Goal: Download file/media

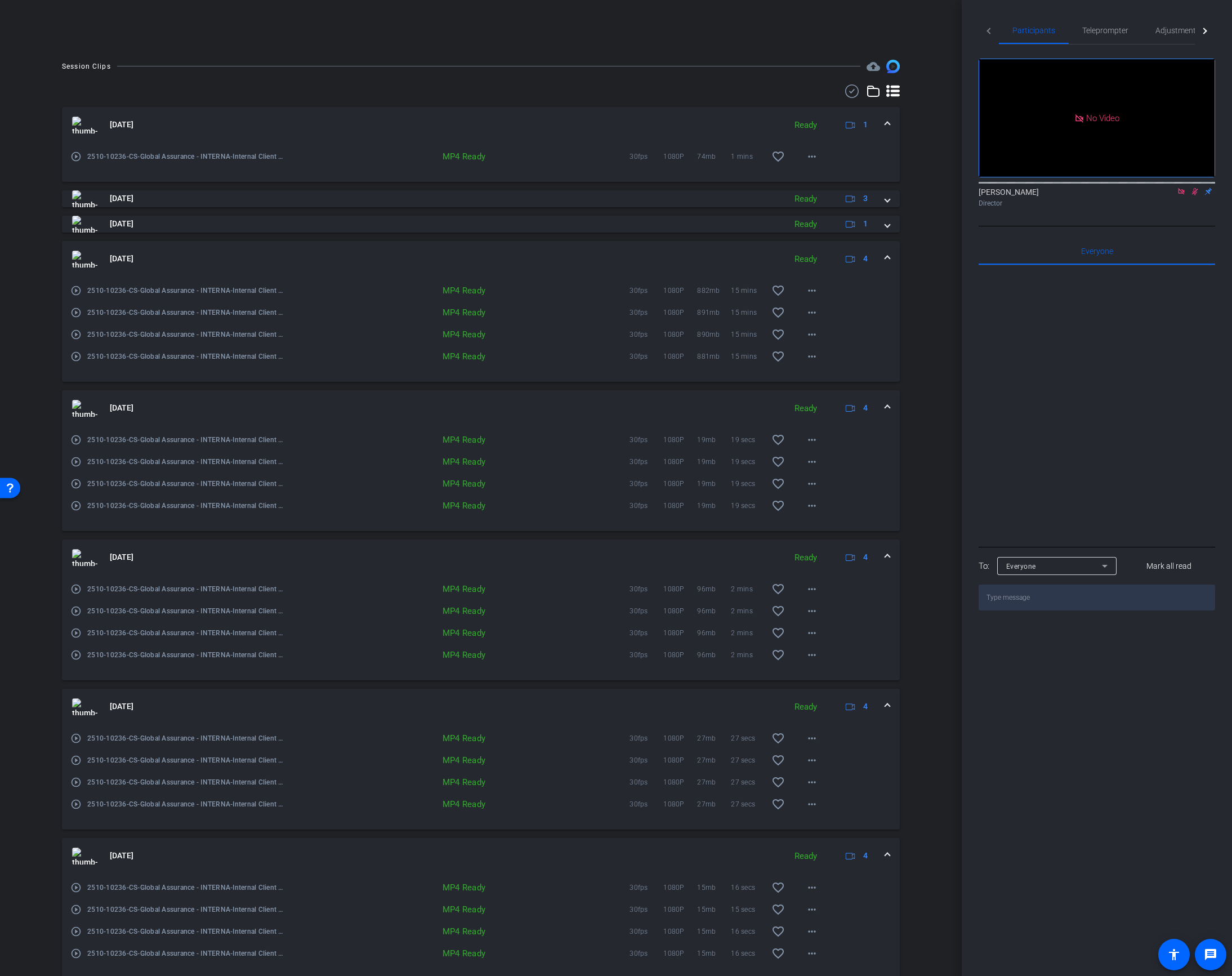
scroll to position [266, 0]
click at [815, 633] on mat-icon "more_horiz" at bounding box center [811, 636] width 13 height 13
click at [843, 718] on span "Play MP4 (HQ)" at bounding box center [841, 715] width 68 height 13
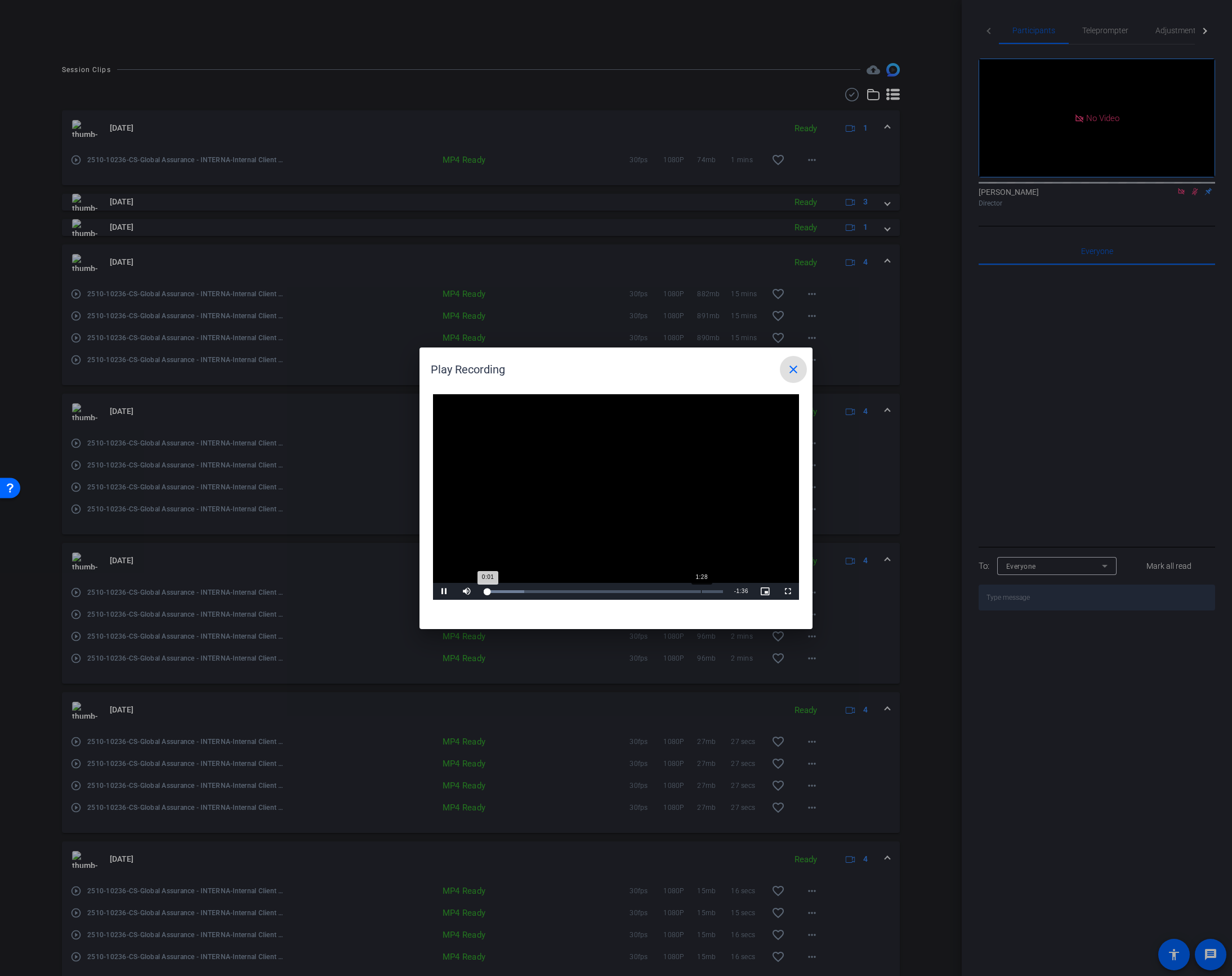
click at [701, 591] on div "Loaded : 17.02% 1:28 0:01" at bounding box center [603, 592] width 239 height 3
click at [794, 367] on mat-icon "close" at bounding box center [793, 369] width 13 height 13
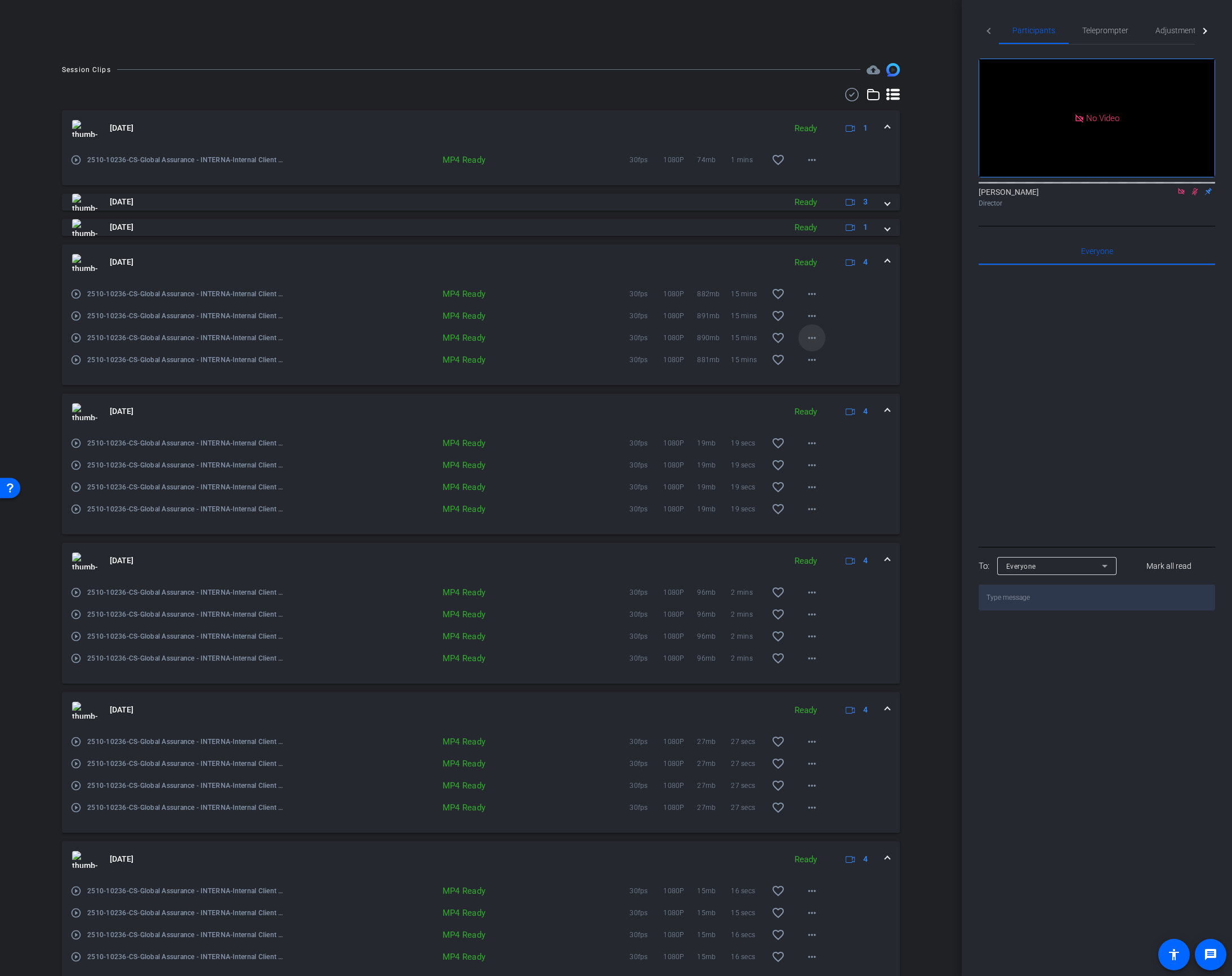
click at [813, 335] on mat-icon "more_horiz" at bounding box center [811, 338] width 13 height 13
click at [840, 418] on span "Play MP4 (HQ)" at bounding box center [841, 417] width 68 height 13
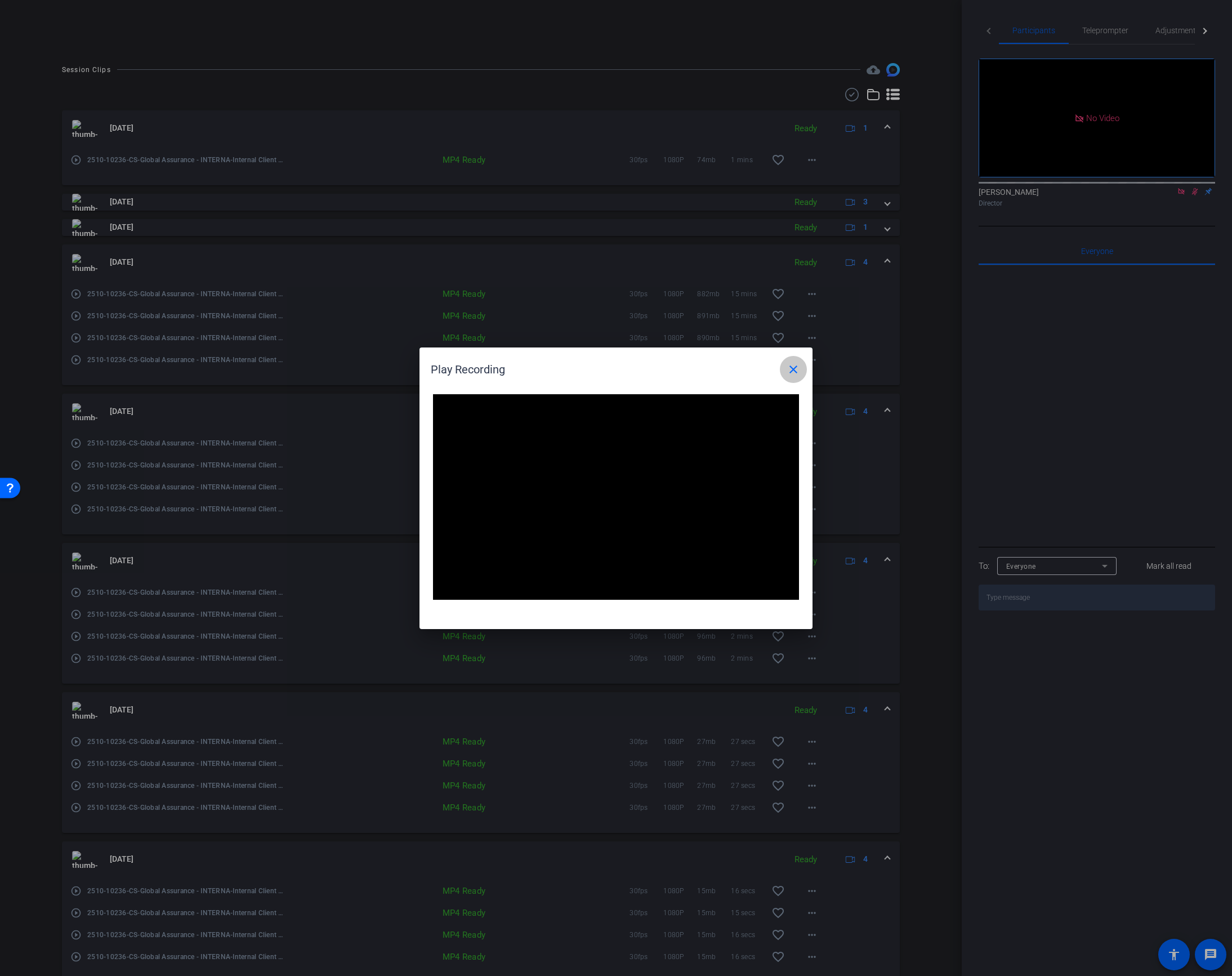
click at [793, 371] on mat-icon "close" at bounding box center [793, 369] width 13 height 13
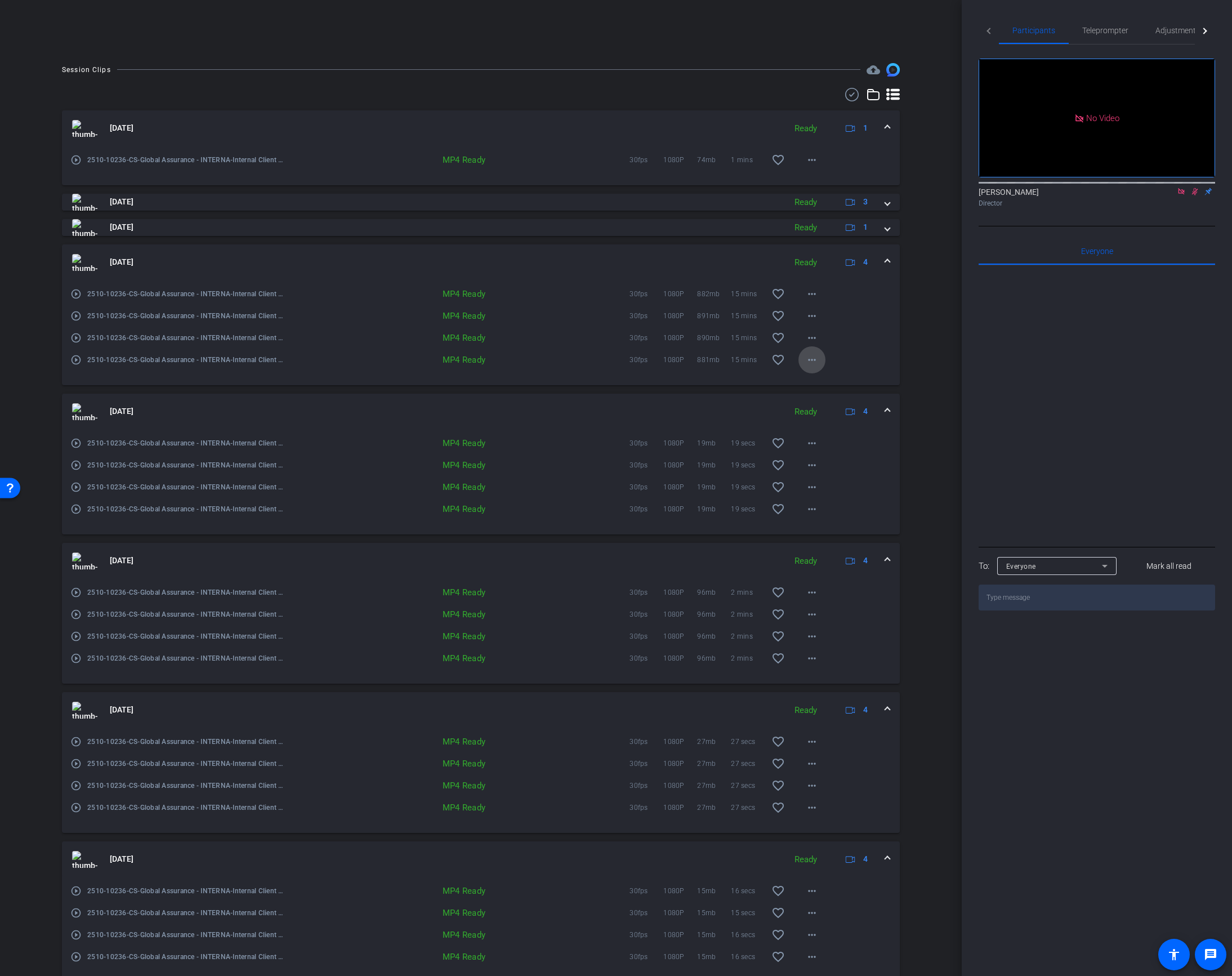
click at [816, 362] on mat-icon "more_horiz" at bounding box center [811, 359] width 13 height 13
click at [844, 411] on span "Download MP4" at bounding box center [841, 410] width 68 height 13
click at [809, 338] on mat-icon "more_horiz" at bounding box center [811, 338] width 13 height 13
click at [844, 388] on span "Download MP4" at bounding box center [841, 388] width 68 height 13
click at [813, 315] on mat-icon "more_horiz" at bounding box center [811, 316] width 13 height 13
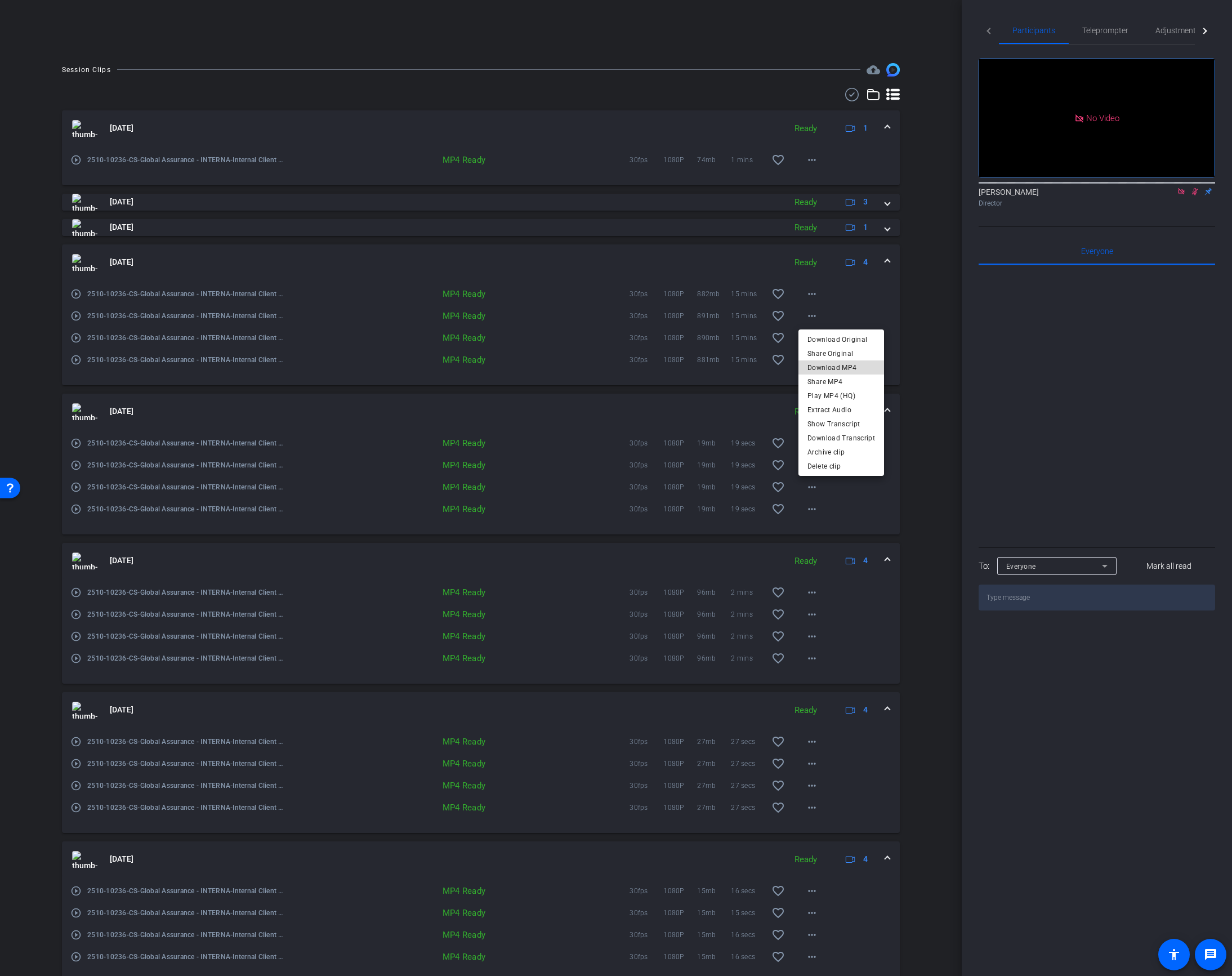
click at [850, 363] on span "Download MP4" at bounding box center [841, 367] width 68 height 13
click at [813, 292] on mat-icon "more_horiz" at bounding box center [811, 294] width 13 height 13
click at [853, 344] on span "Download MP4" at bounding box center [841, 345] width 68 height 13
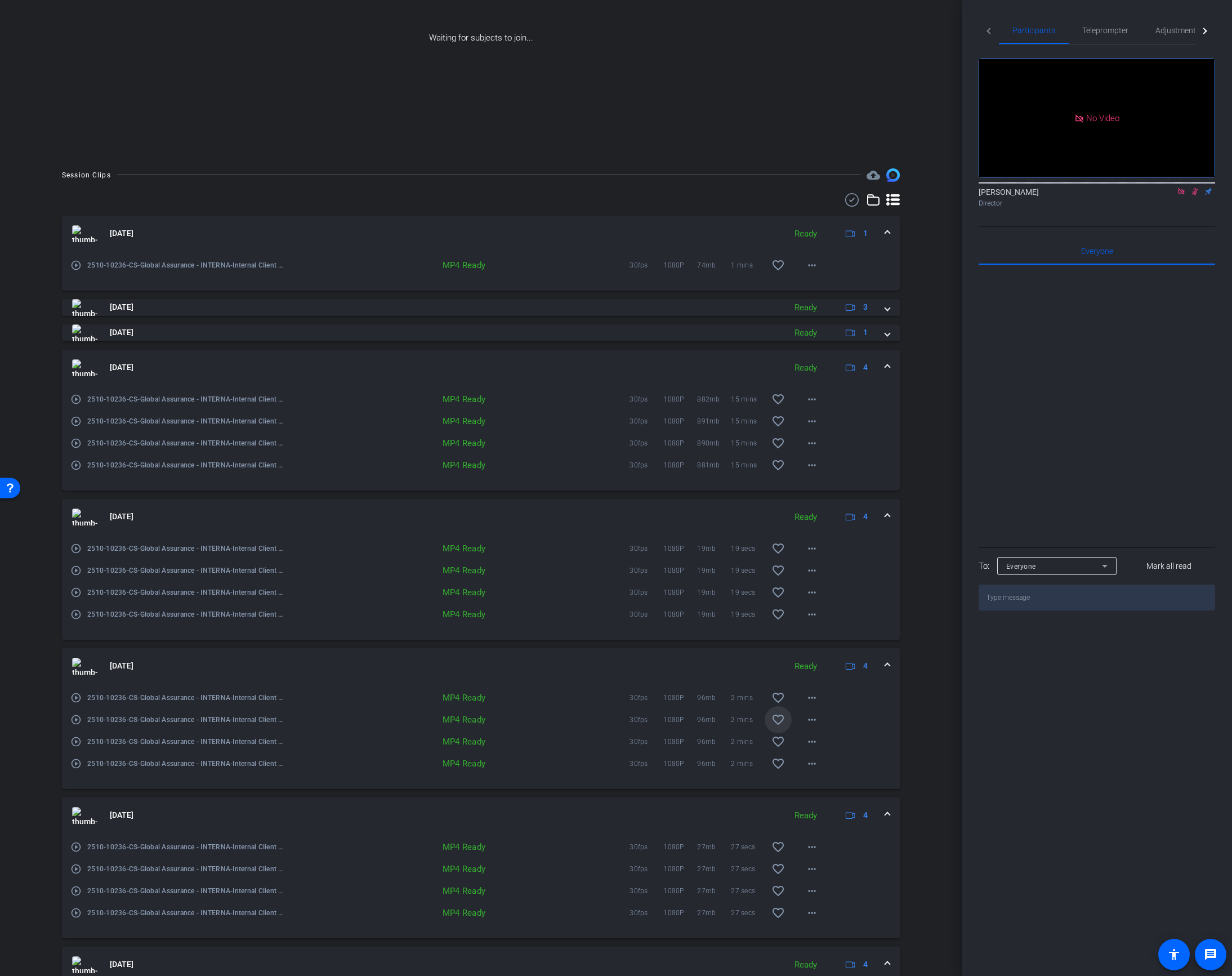
scroll to position [140, 0]
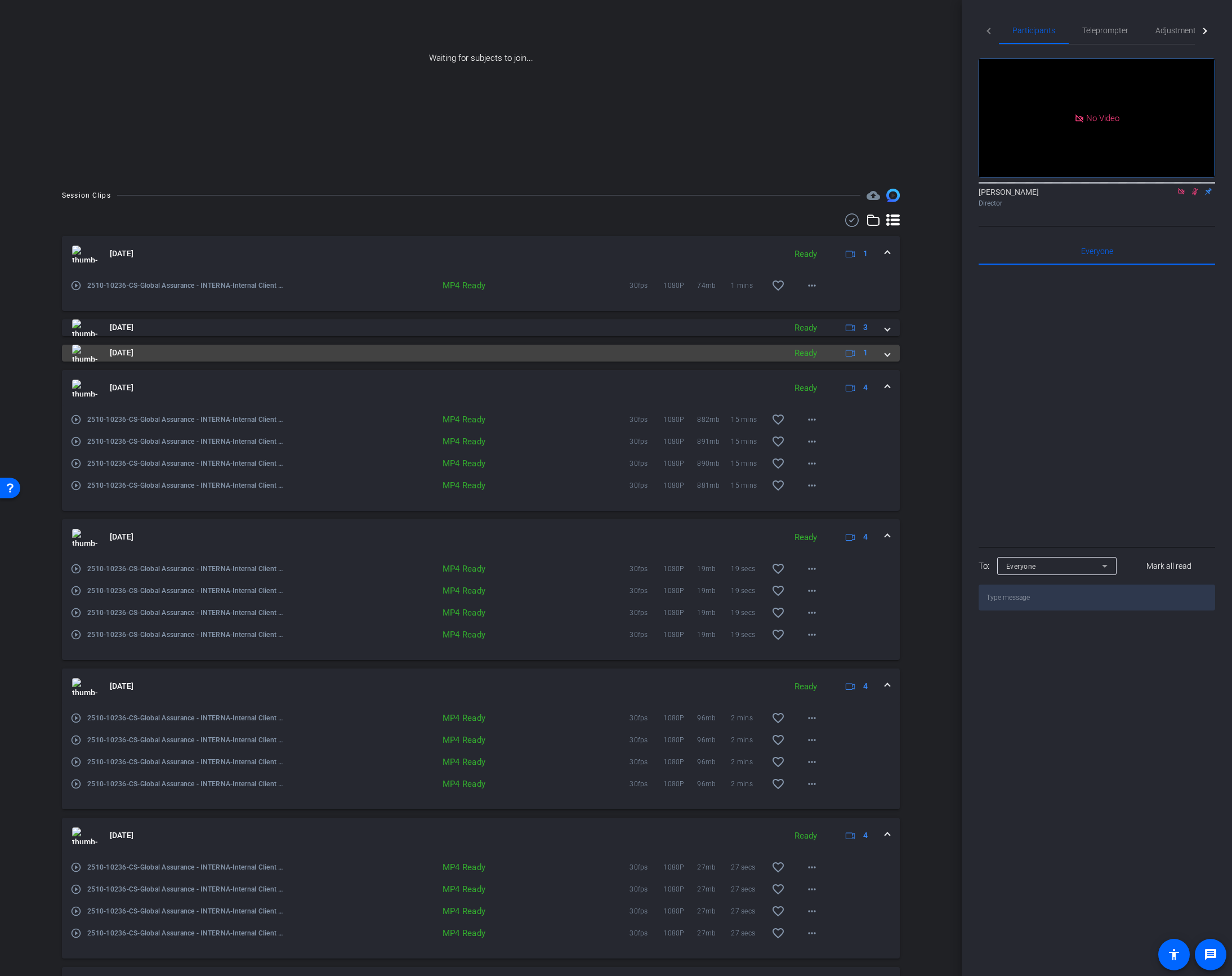
click at [887, 351] on span at bounding box center [887, 352] width 4 height 12
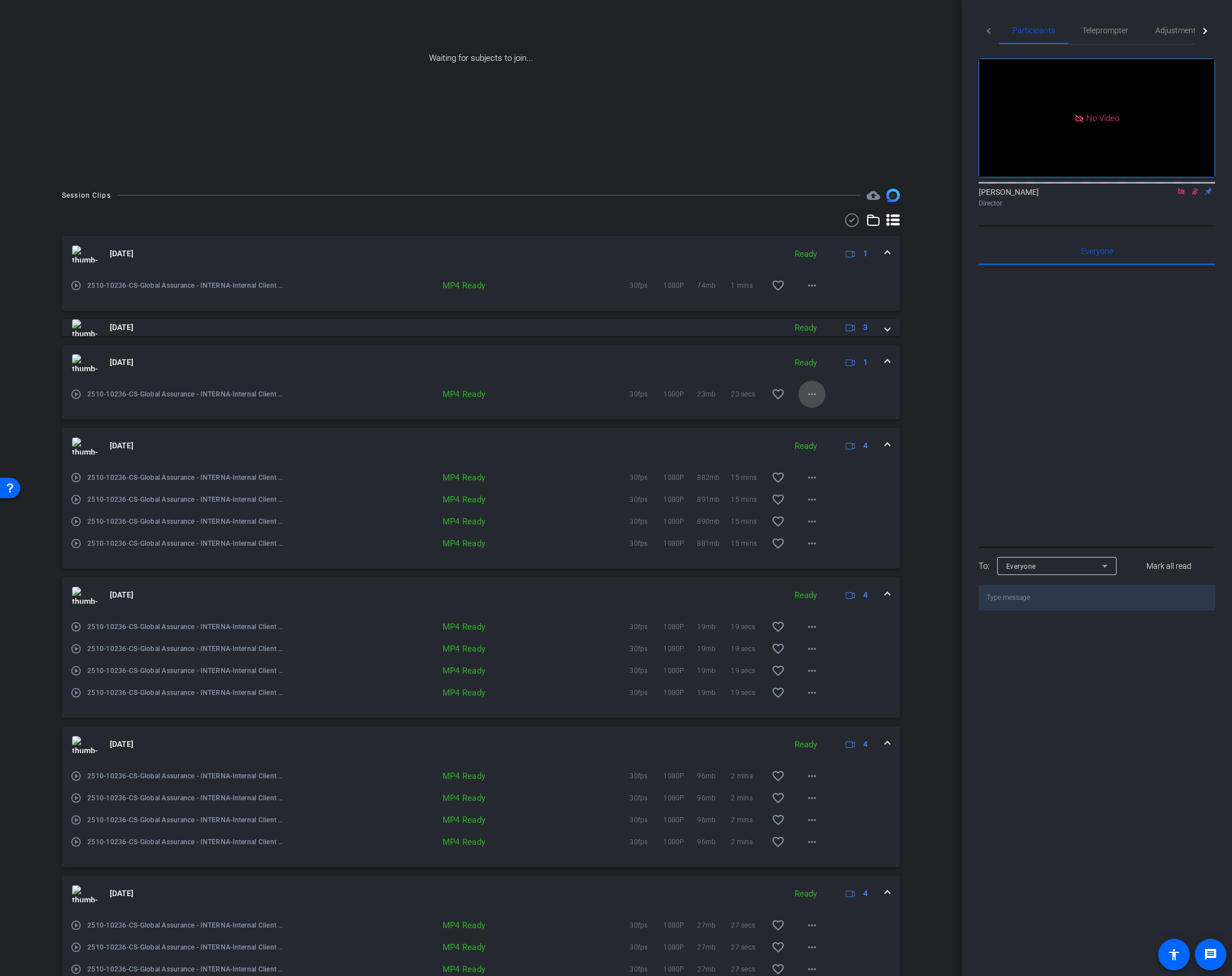
click at [813, 394] on mat-icon "more_horiz" at bounding box center [811, 394] width 13 height 13
click at [837, 444] on span "Download MP4" at bounding box center [841, 445] width 68 height 13
click at [887, 329] on span at bounding box center [887, 327] width 4 height 12
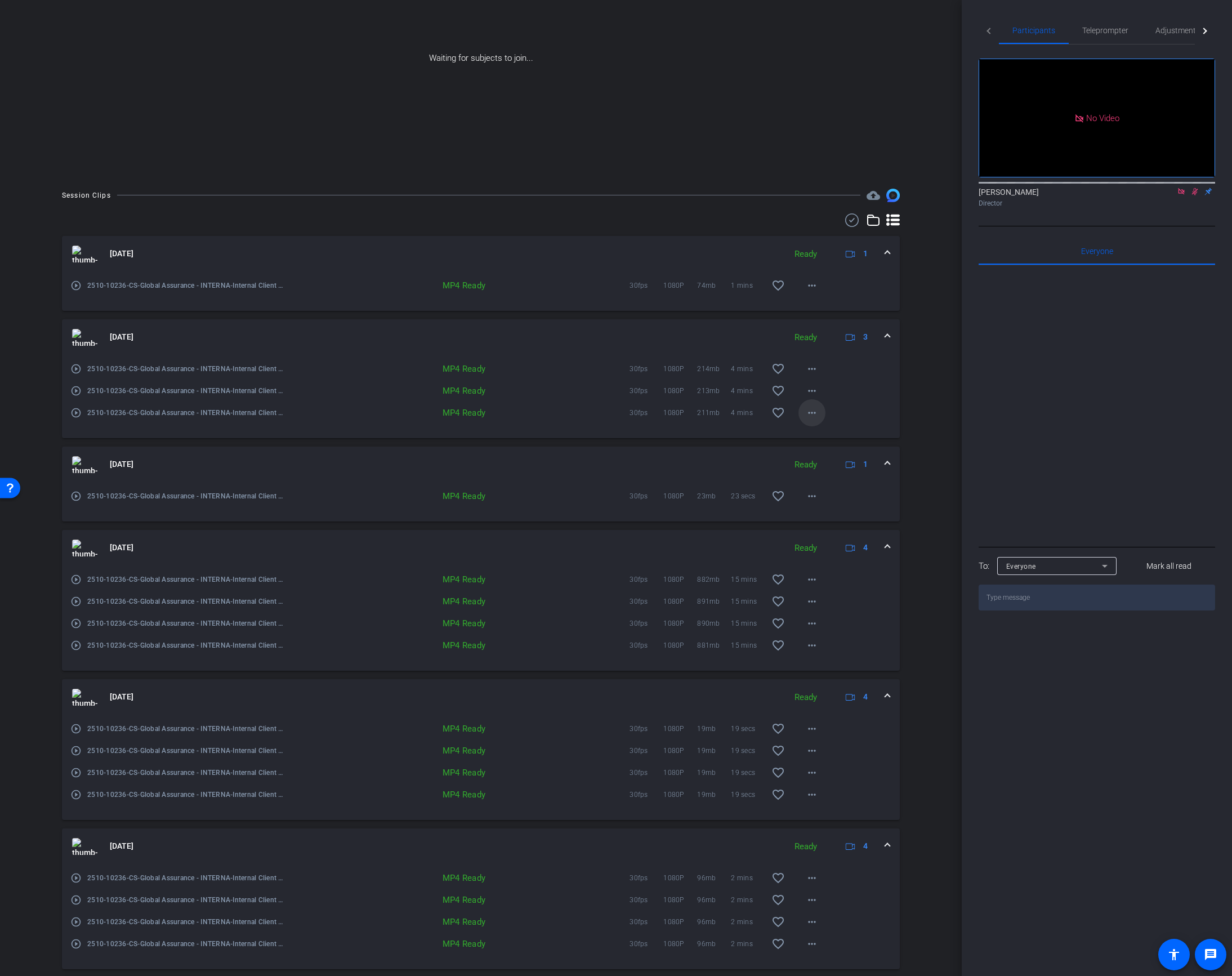
click at [809, 410] on mat-icon "more_horiz" at bounding box center [811, 412] width 13 height 13
click at [832, 461] on span "Download MP4" at bounding box center [841, 463] width 68 height 13
click at [809, 388] on mat-icon "more_horiz" at bounding box center [811, 391] width 13 height 13
click at [826, 442] on span "Download MP4" at bounding box center [841, 441] width 68 height 13
click at [813, 364] on mat-icon "more_horiz" at bounding box center [811, 369] width 13 height 13
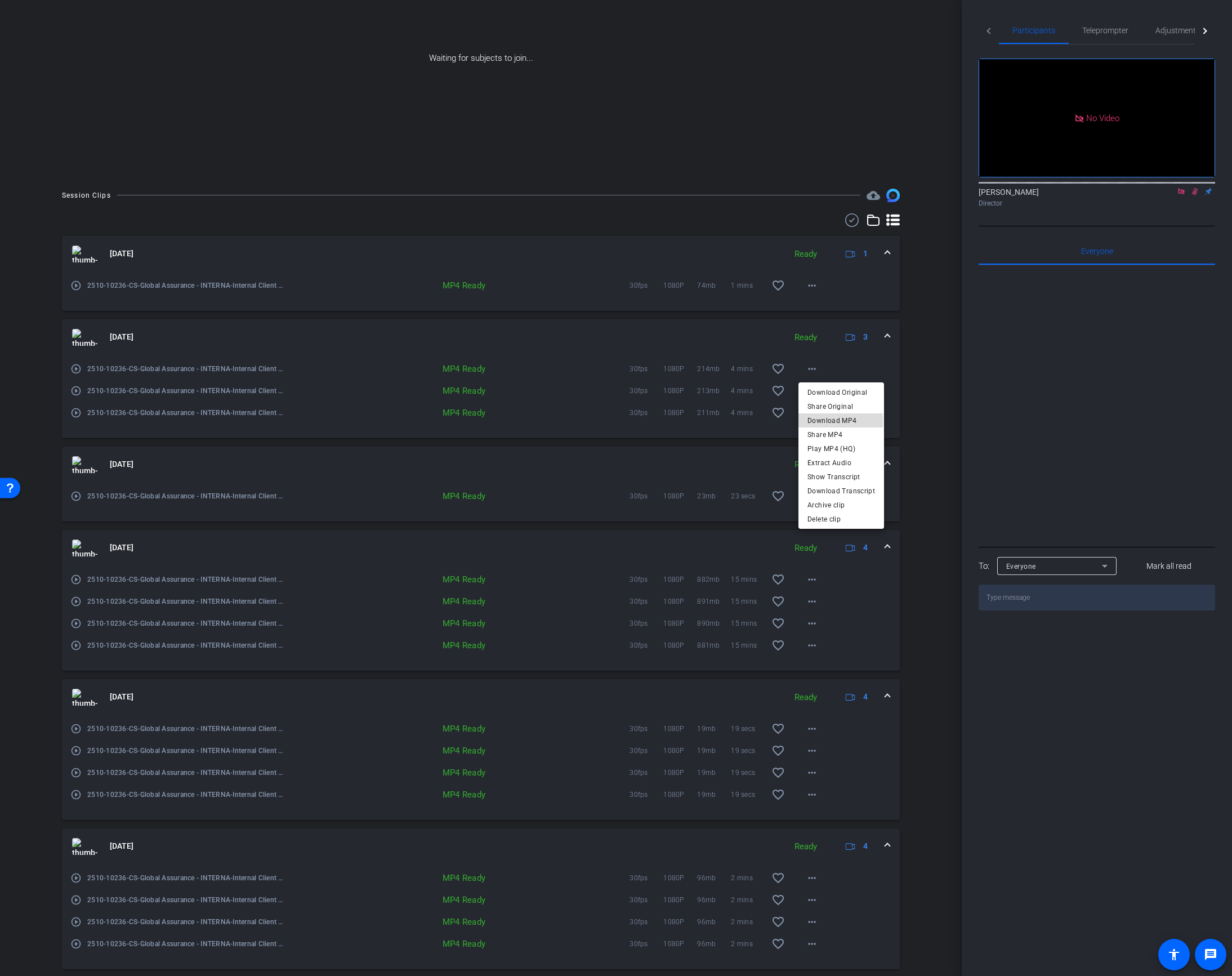
click at [833, 421] on span "Download MP4" at bounding box center [841, 419] width 68 height 13
click at [812, 284] on mat-icon "more_horiz" at bounding box center [811, 285] width 13 height 13
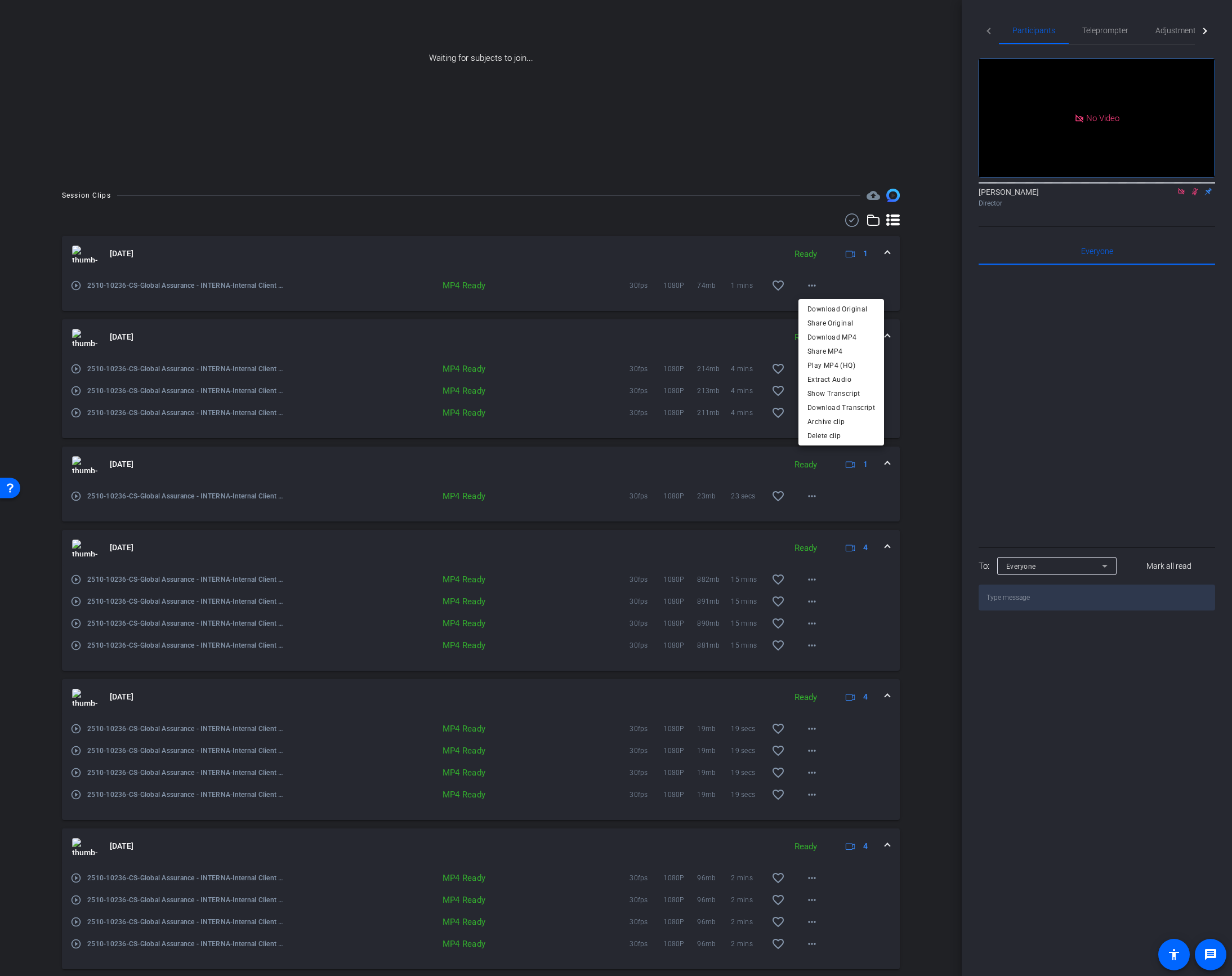
click at [940, 270] on div at bounding box center [616, 488] width 1232 height 976
click at [815, 282] on mat-icon "more_horiz" at bounding box center [811, 285] width 13 height 13
click at [845, 336] on span "Download MP4" at bounding box center [841, 336] width 68 height 13
